Goal: Navigation & Orientation: Find specific page/section

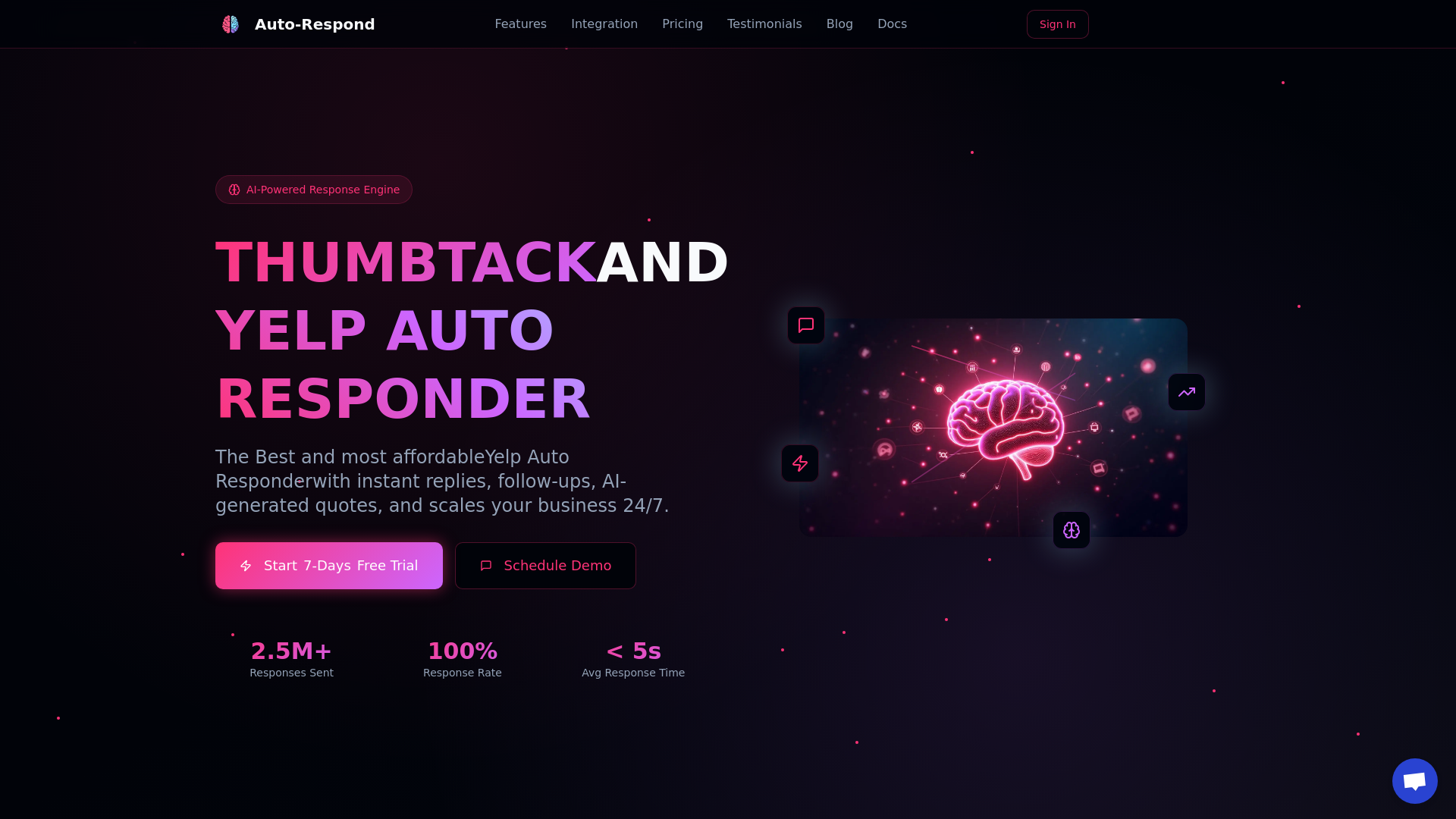
click at [827, 25] on link "Blog" at bounding box center [840, 24] width 27 height 18
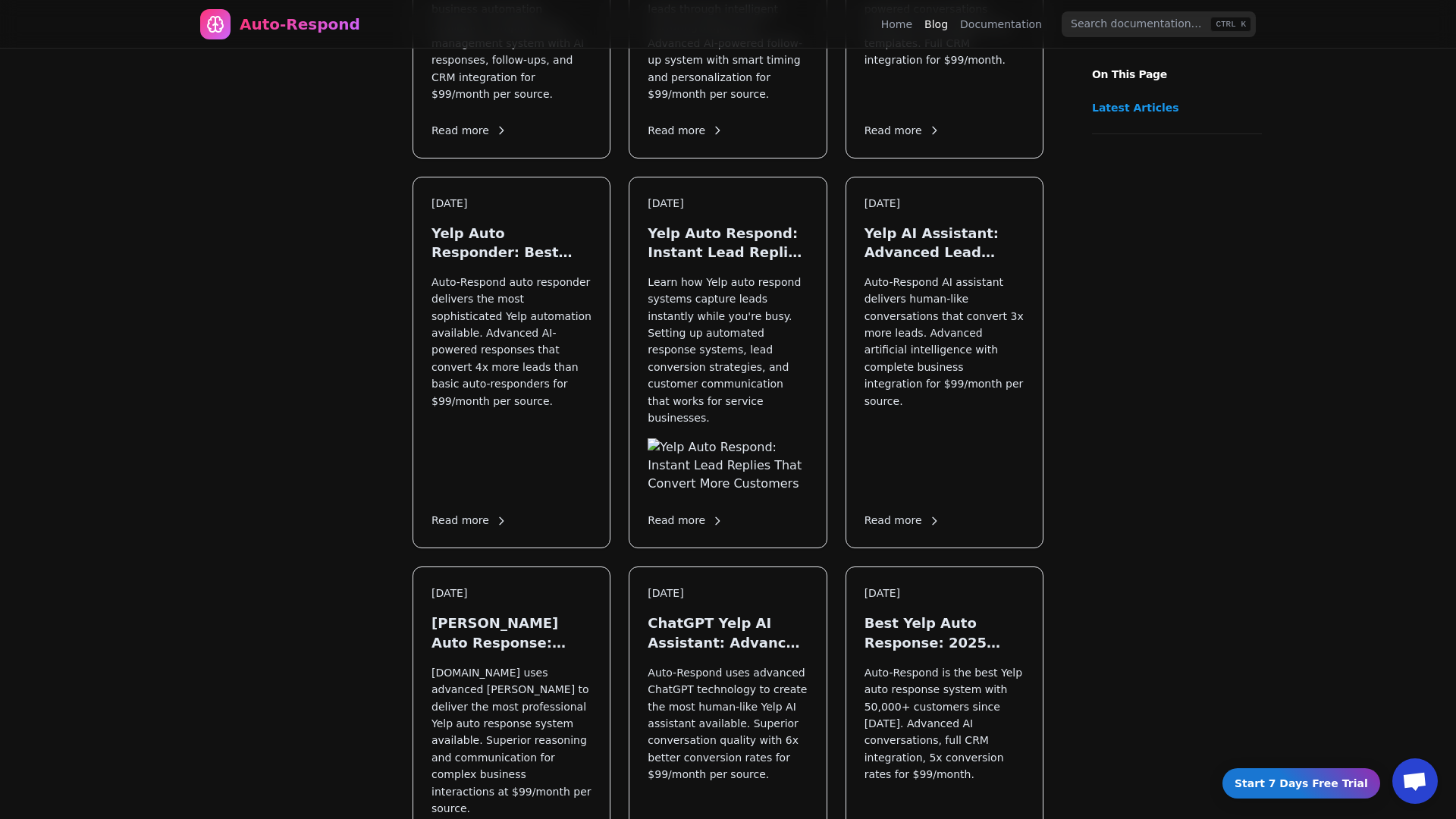
scroll to position [1831, 0]
